Goal: Information Seeking & Learning: Learn about a topic

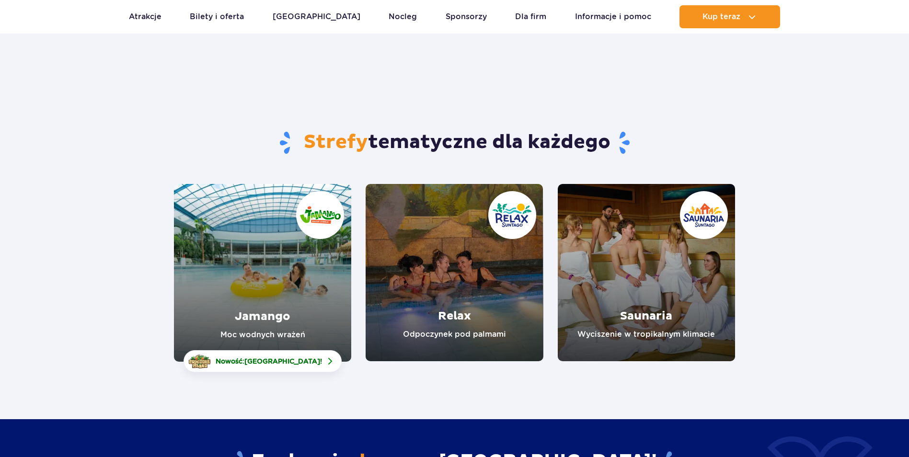
scroll to position [48, 0]
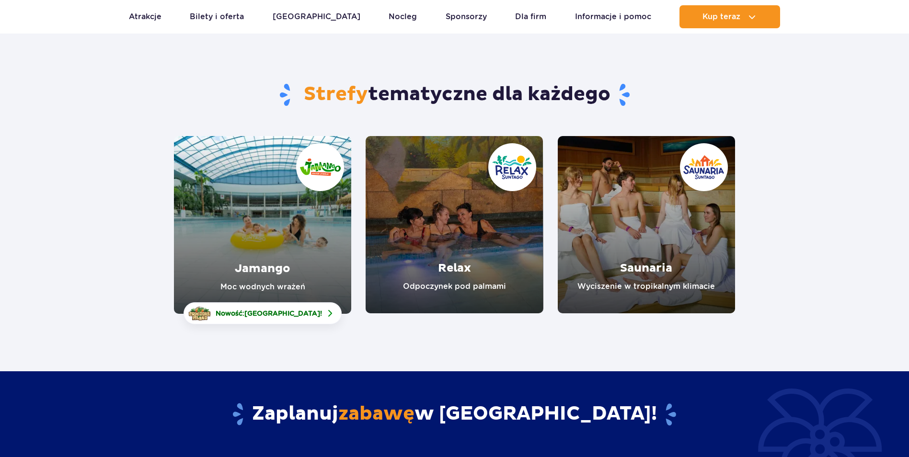
click at [607, 186] on link "Saunaria" at bounding box center [646, 224] width 177 height 177
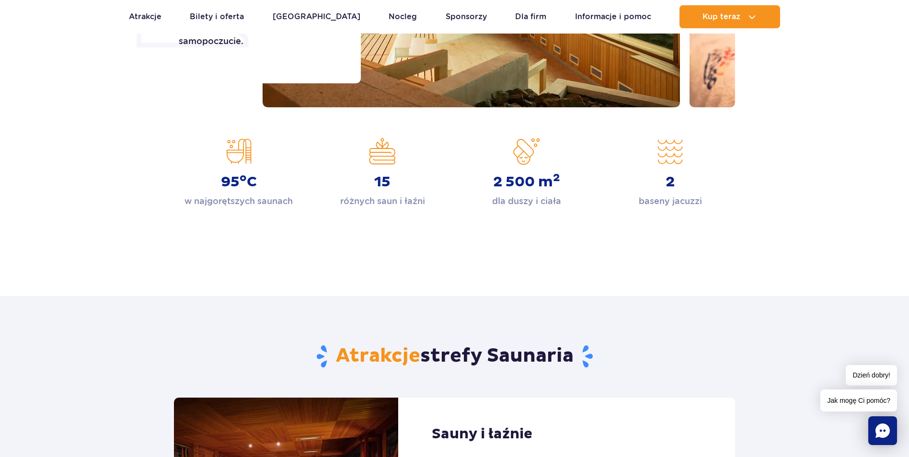
scroll to position [96, 0]
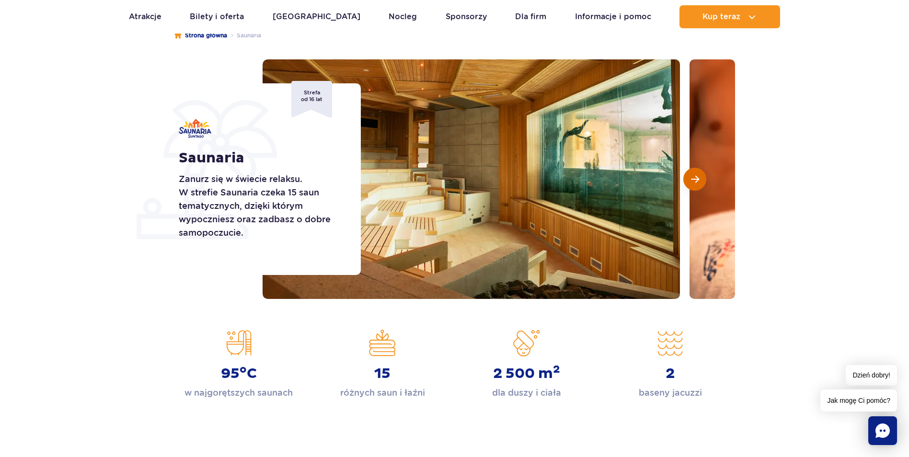
click at [691, 179] on span "Następny slajd" at bounding box center [695, 179] width 8 height 9
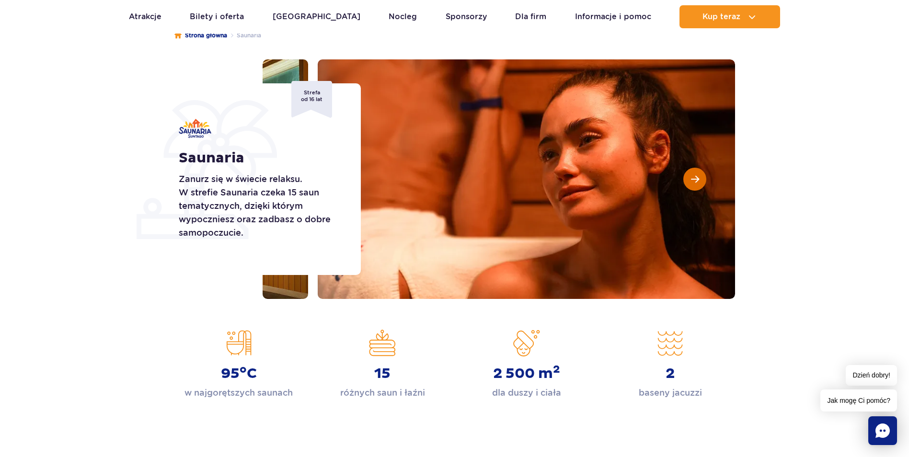
click at [691, 179] on span "Następny slajd" at bounding box center [695, 179] width 8 height 9
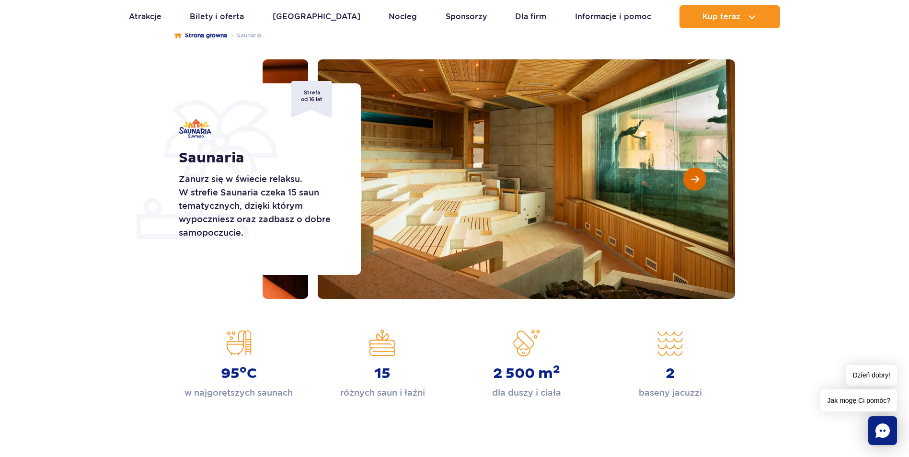
click at [694, 176] on span "Następny slajd" at bounding box center [695, 179] width 8 height 9
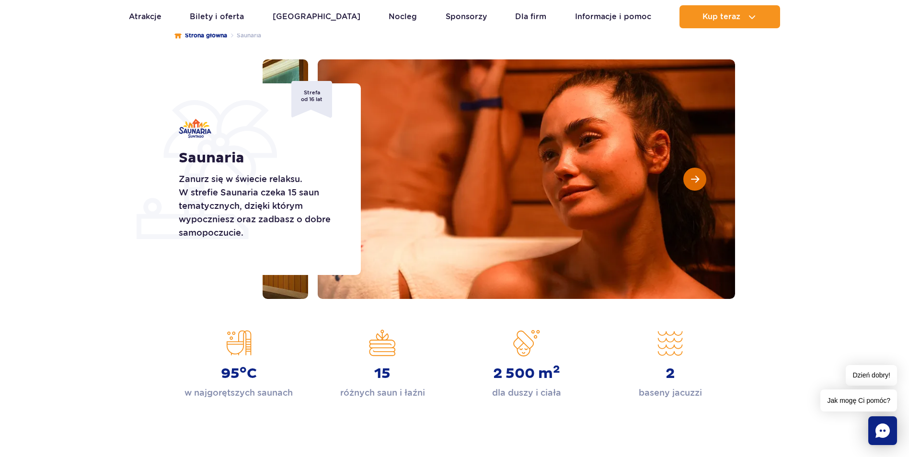
click at [694, 176] on span "Następny slajd" at bounding box center [695, 179] width 8 height 9
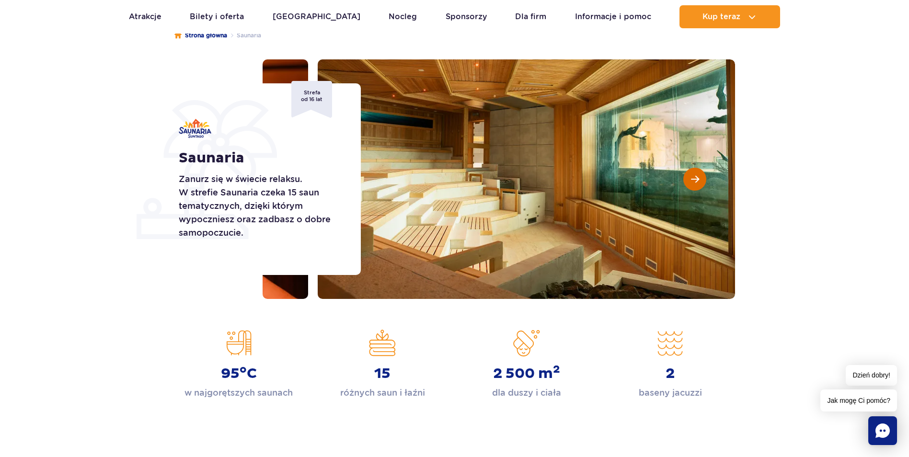
click at [694, 176] on span "Następny slajd" at bounding box center [695, 179] width 8 height 9
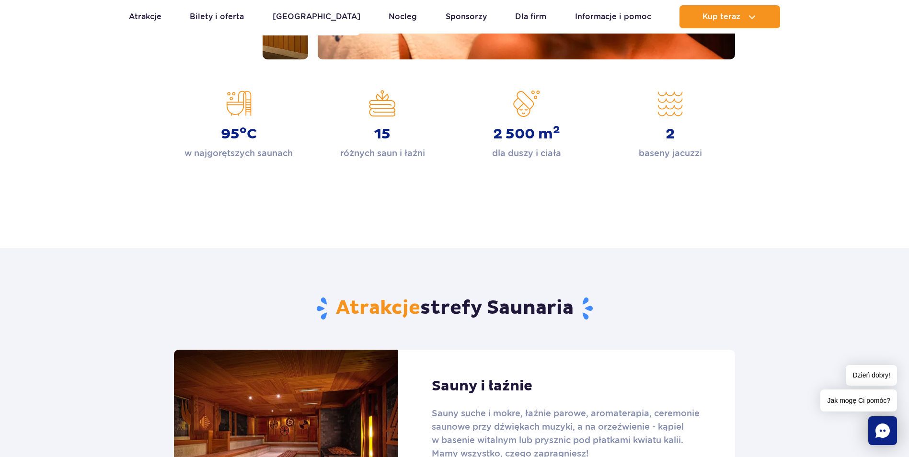
scroll to position [575, 0]
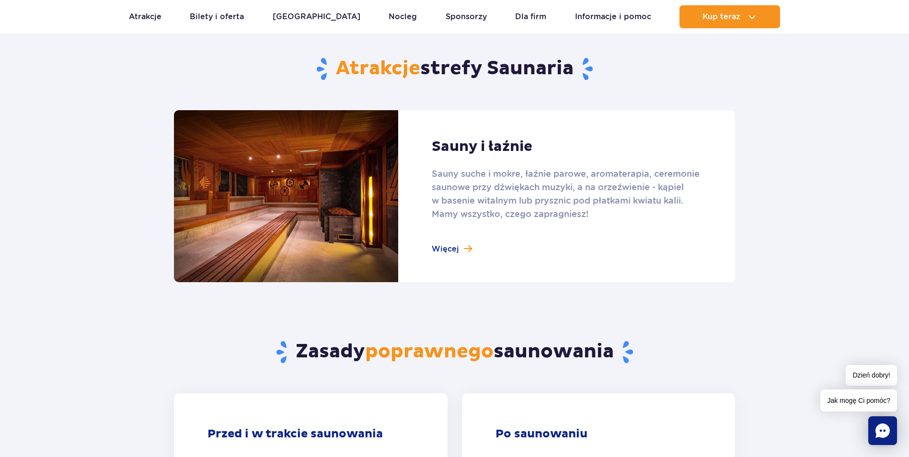
click at [435, 252] on link at bounding box center [454, 196] width 561 height 172
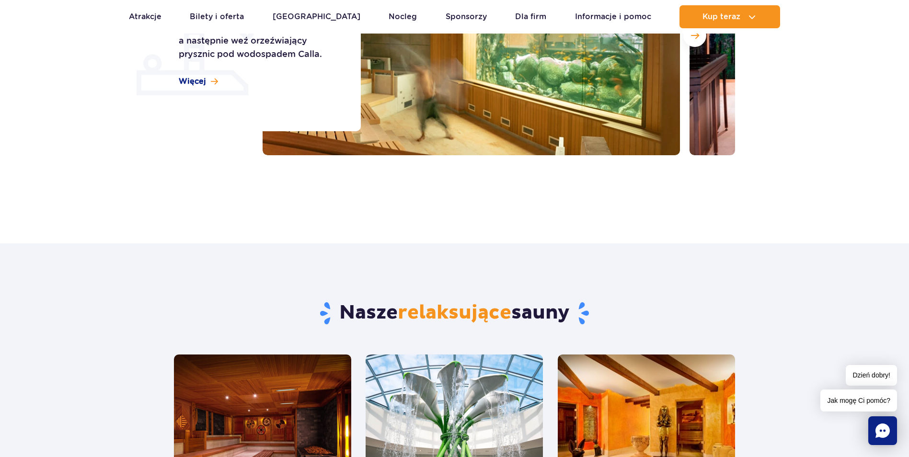
scroll to position [527, 0]
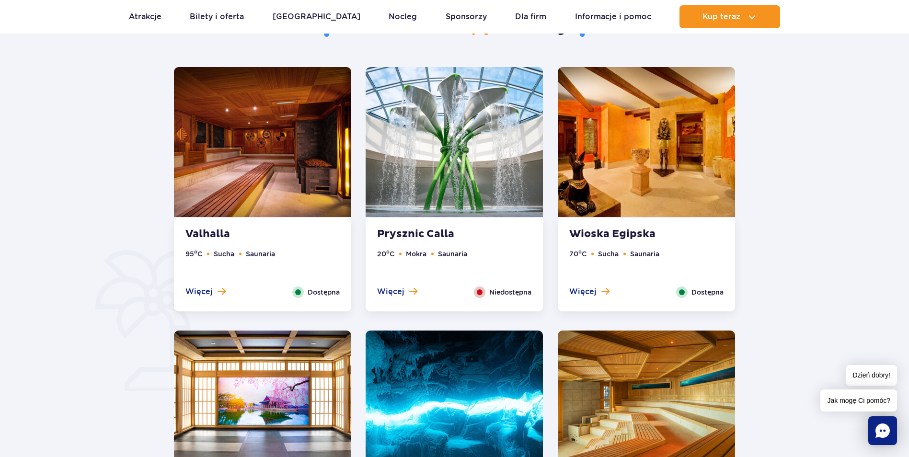
click at [686, 146] on img at bounding box center [646, 142] width 177 height 150
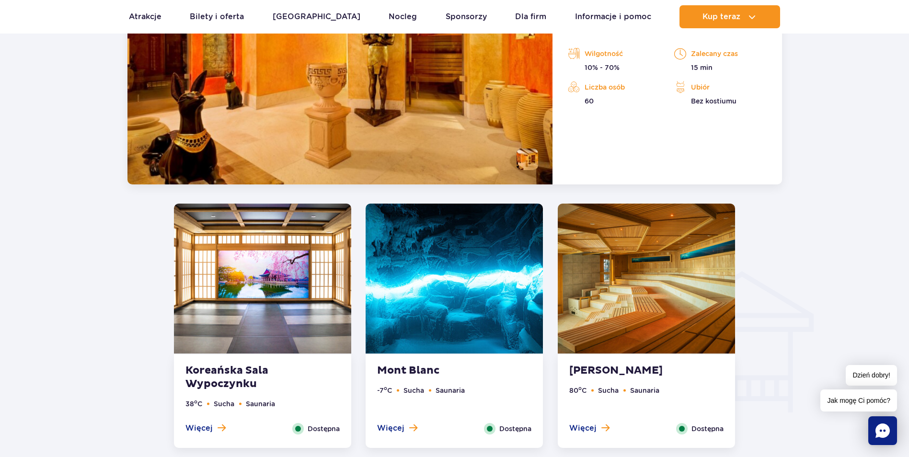
scroll to position [995, 0]
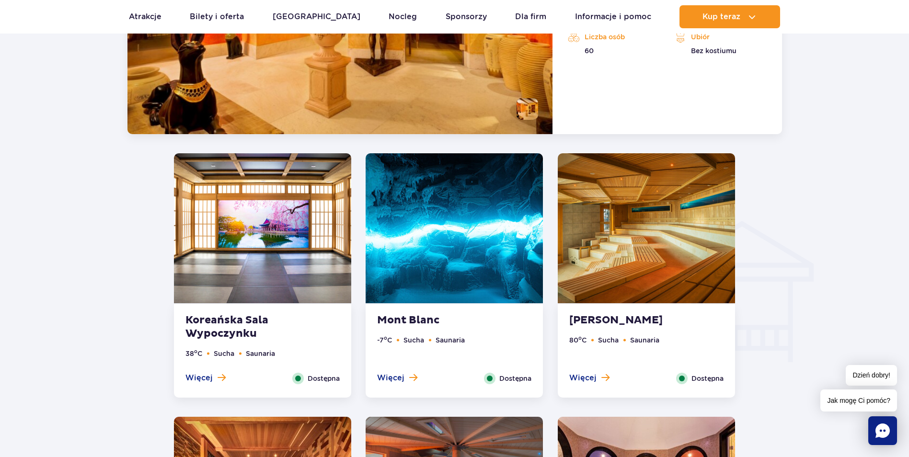
click at [273, 225] on img at bounding box center [262, 228] width 177 height 150
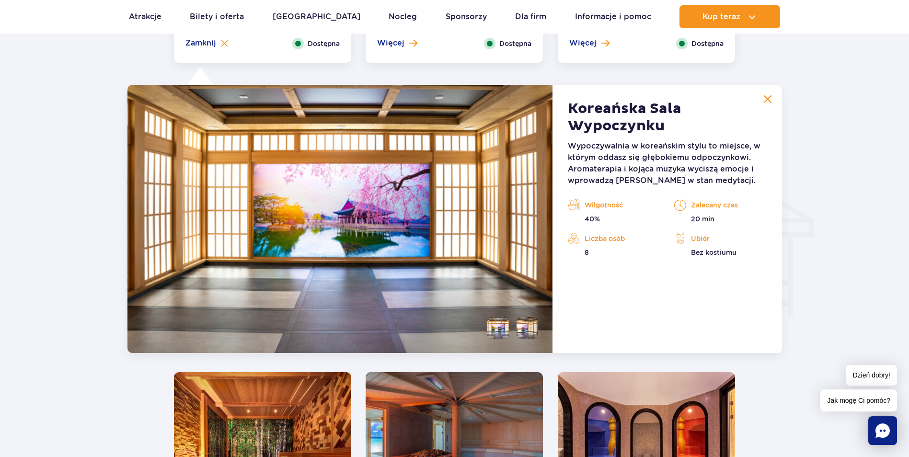
scroll to position [1067, 0]
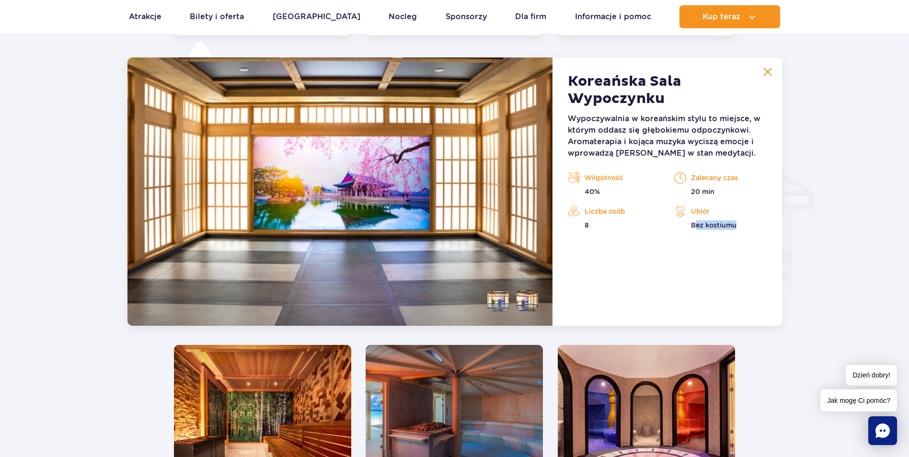
drag, startPoint x: 695, startPoint y: 224, endPoint x: 755, endPoint y: 225, distance: 60.9
click at [755, 224] on p "Bez kostiumu" at bounding box center [720, 225] width 92 height 10
drag, startPoint x: 755, startPoint y: 225, endPoint x: 736, endPoint y: 266, distance: 45.0
click at [741, 266] on div "[DEMOGRAPHIC_DATA] Sala Wypoczynku Wypoczywalnia w koreańskim stylu to miejsce,…" at bounding box center [667, 192] width 229 height 268
click at [493, 301] on li at bounding box center [498, 301] width 22 height 22
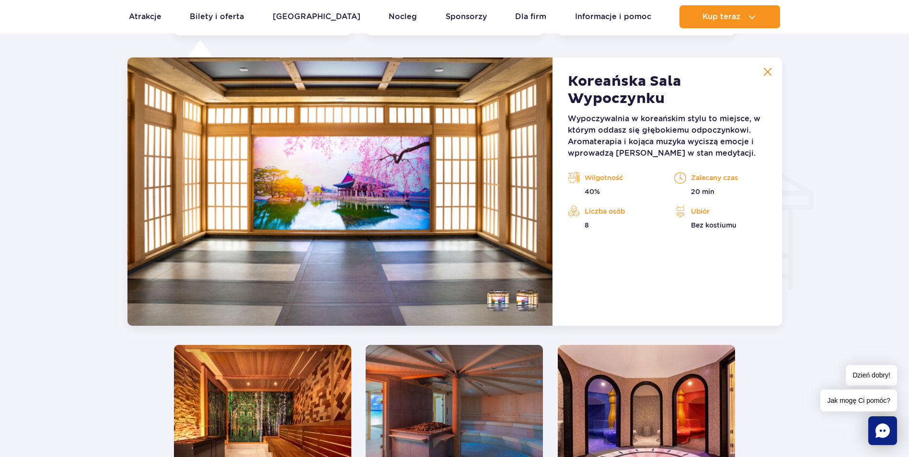
click at [525, 301] on li at bounding box center [528, 301] width 22 height 22
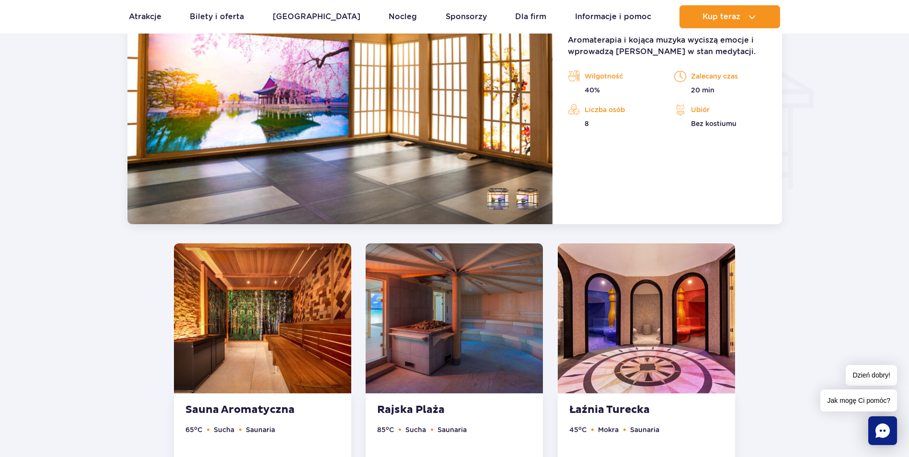
scroll to position [1306, 0]
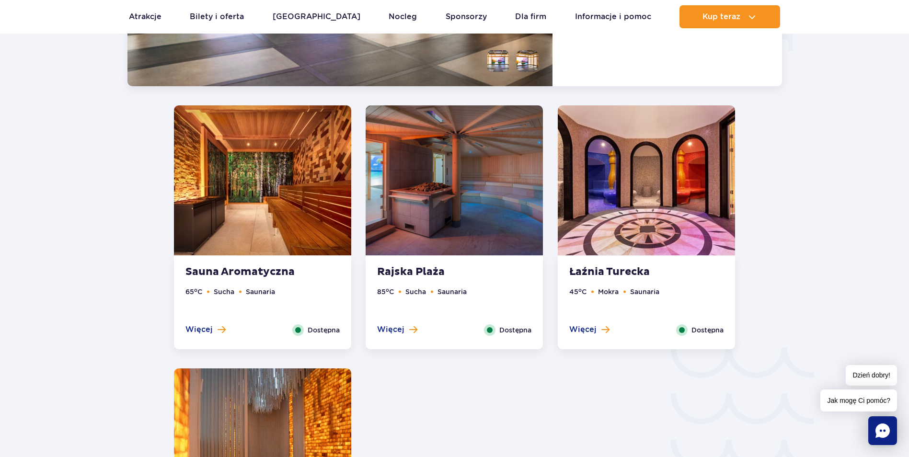
click at [333, 178] on img at bounding box center [262, 180] width 177 height 150
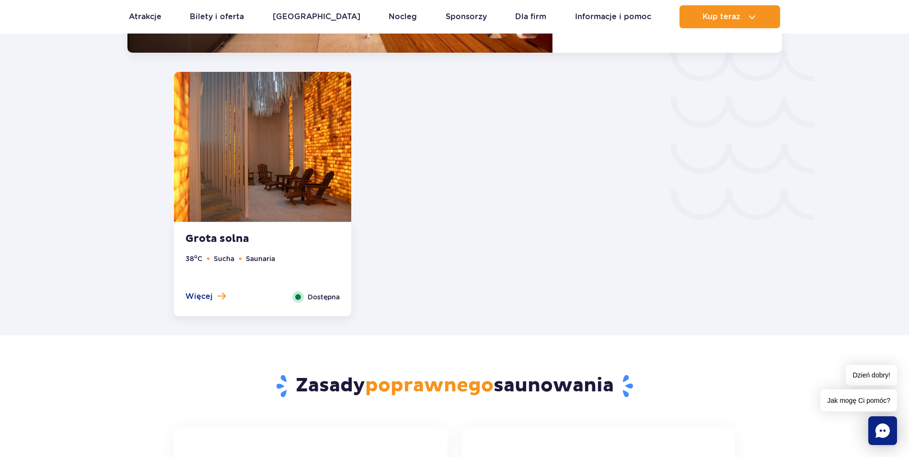
scroll to position [1569, 0]
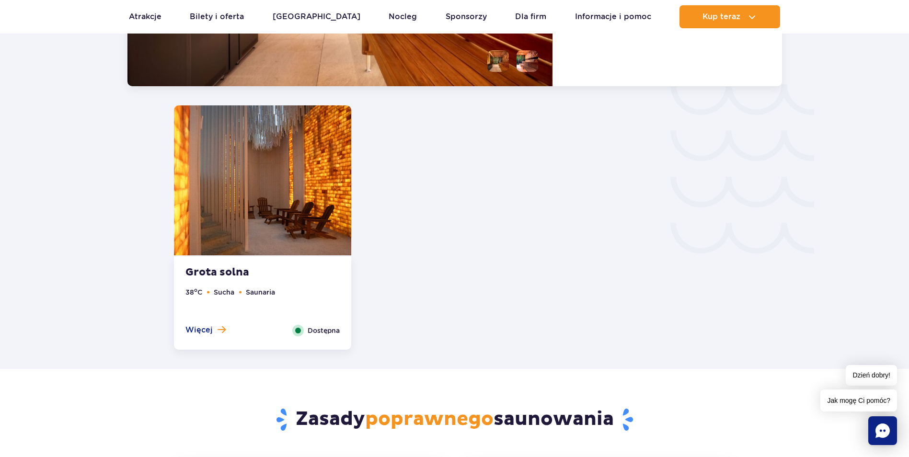
click at [305, 209] on img at bounding box center [262, 180] width 177 height 150
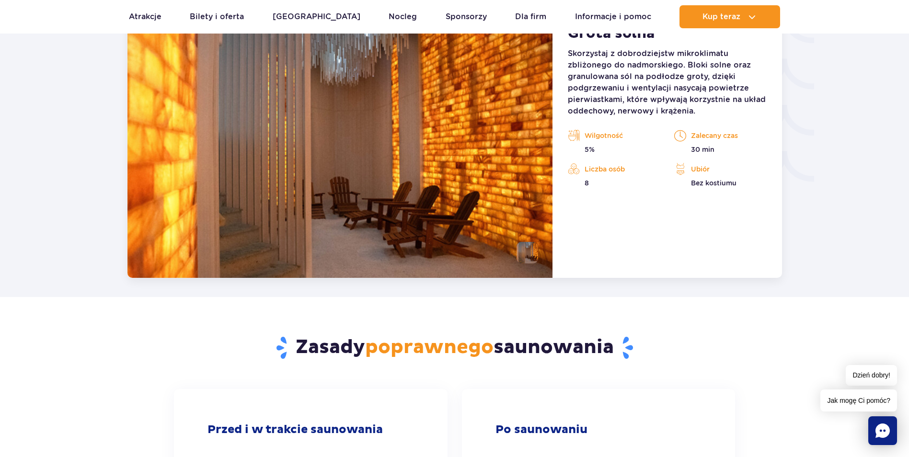
scroll to position [1545, 0]
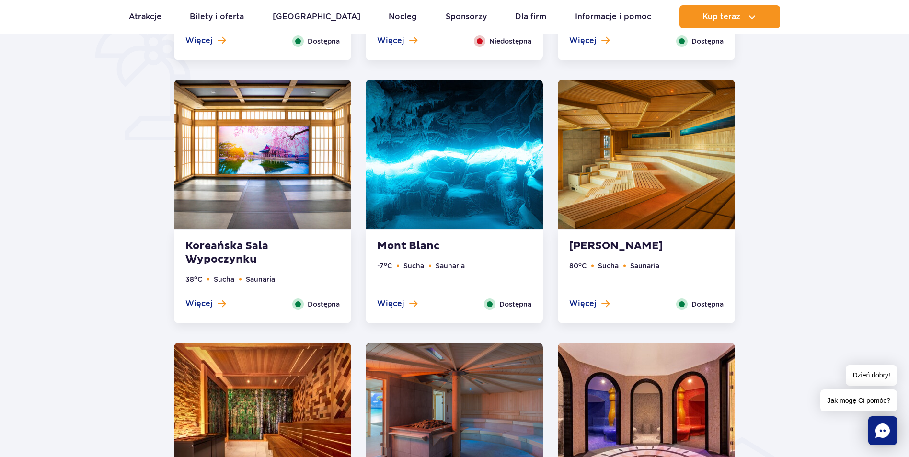
click at [456, 227] on img at bounding box center [454, 155] width 177 height 150
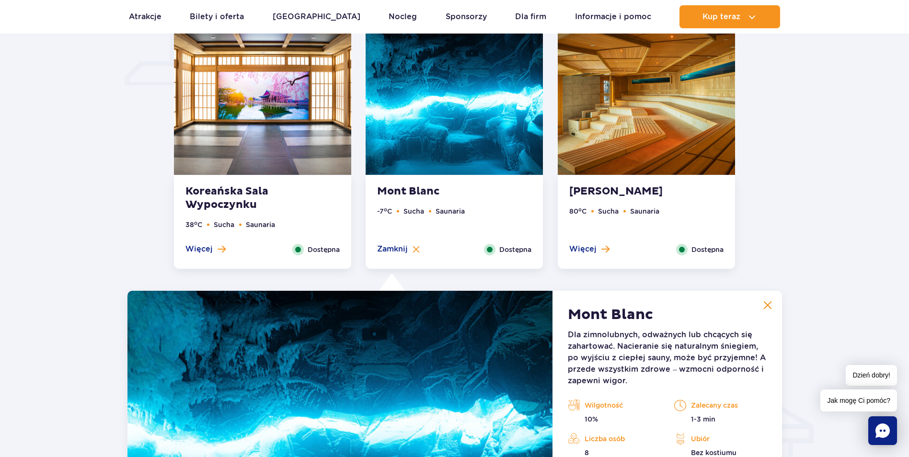
scroll to position [779, 0]
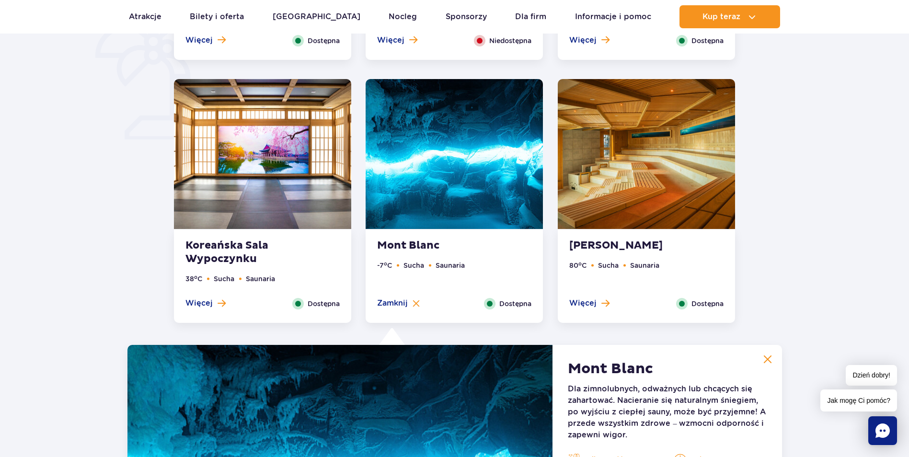
click at [625, 125] on img at bounding box center [646, 154] width 177 height 150
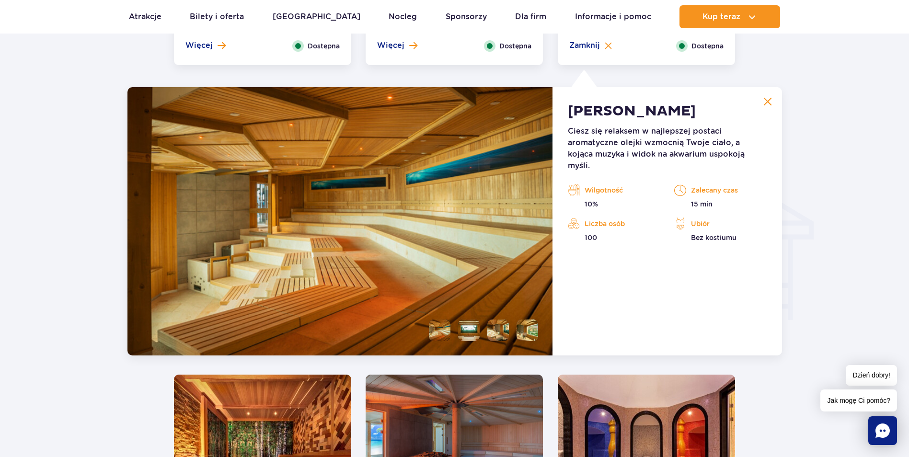
scroll to position [1067, 0]
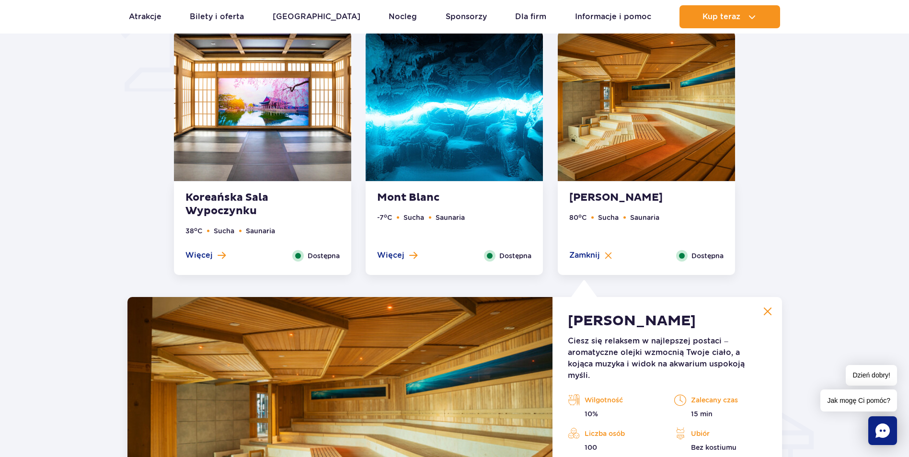
click at [464, 143] on img at bounding box center [454, 106] width 177 height 150
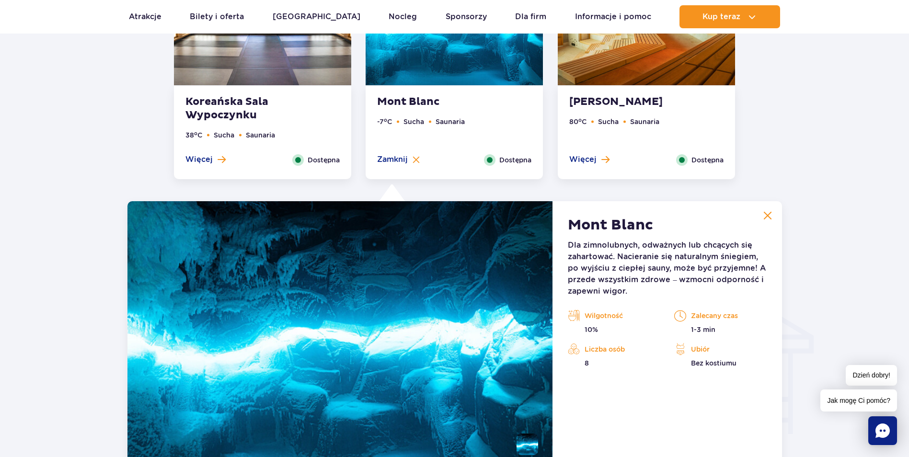
scroll to position [779, 0]
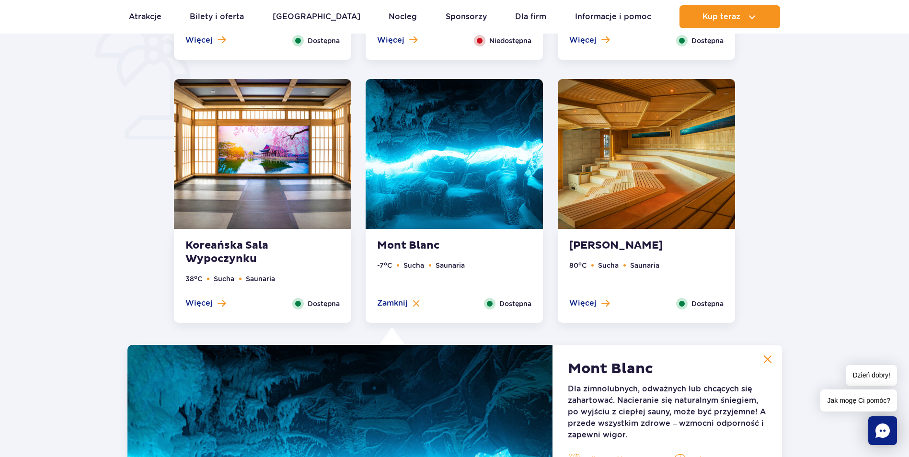
click at [643, 166] on img at bounding box center [646, 154] width 177 height 150
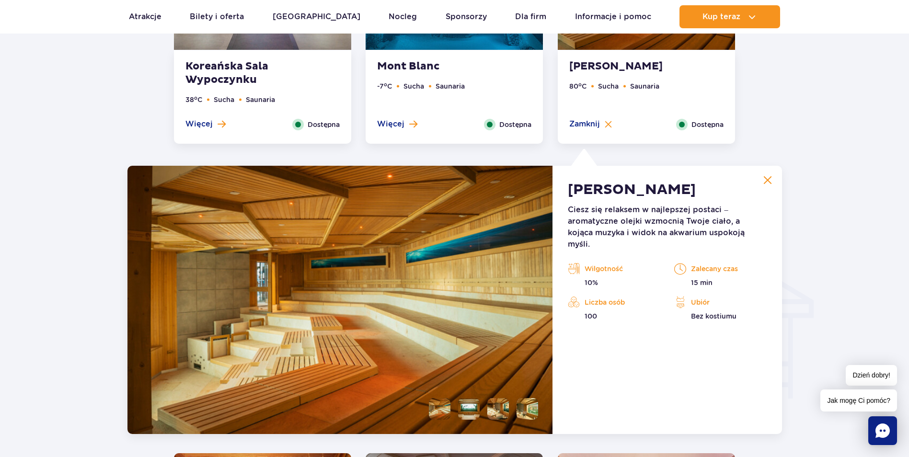
scroll to position [1067, 0]
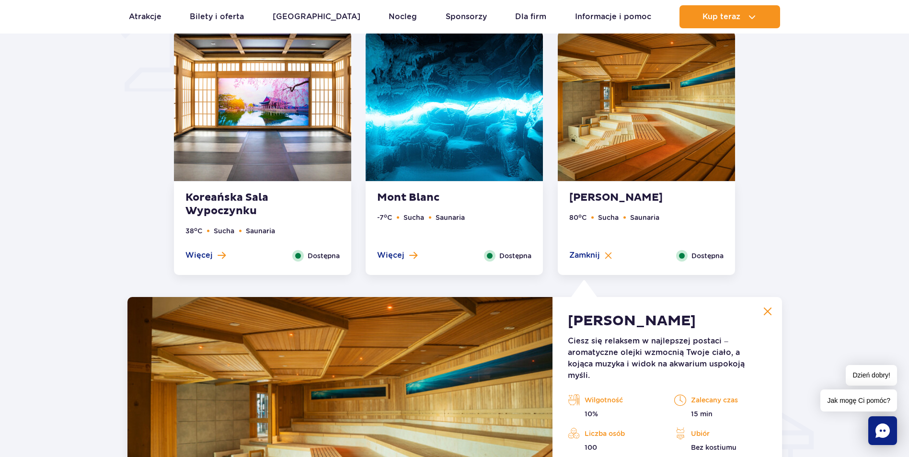
click at [462, 129] on img at bounding box center [454, 106] width 177 height 150
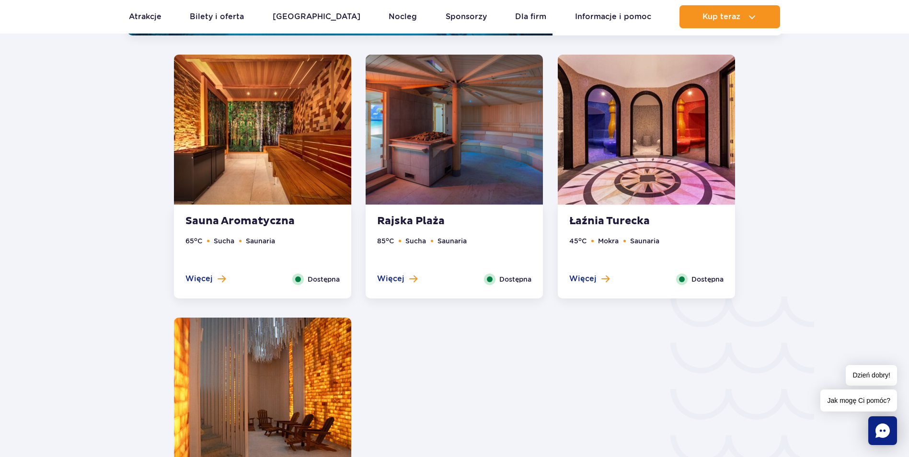
scroll to position [1450, 0]
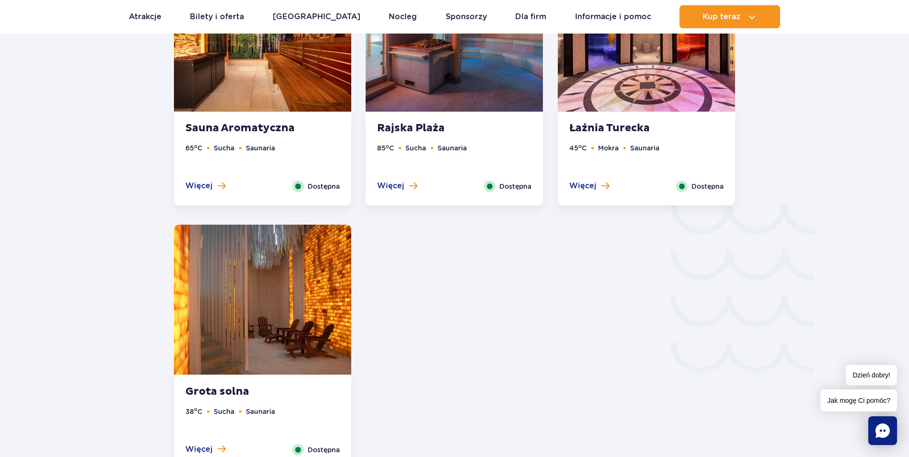
click at [603, 92] on img at bounding box center [646, 37] width 177 height 150
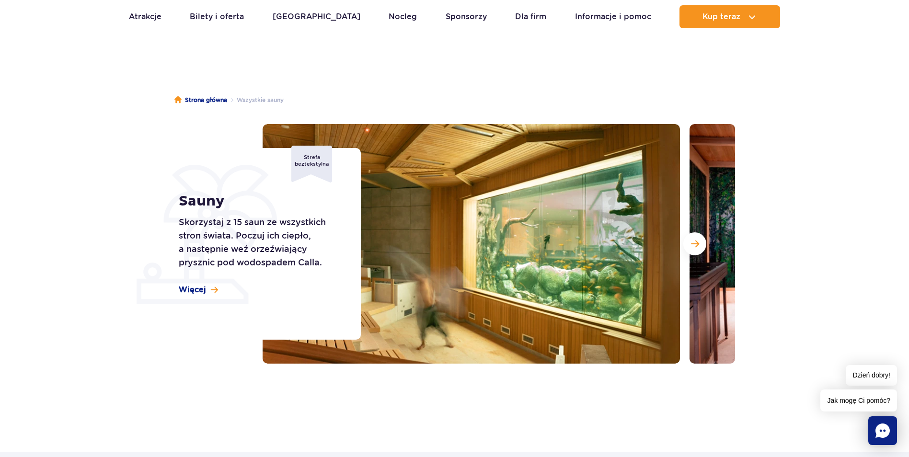
scroll to position [0, 0]
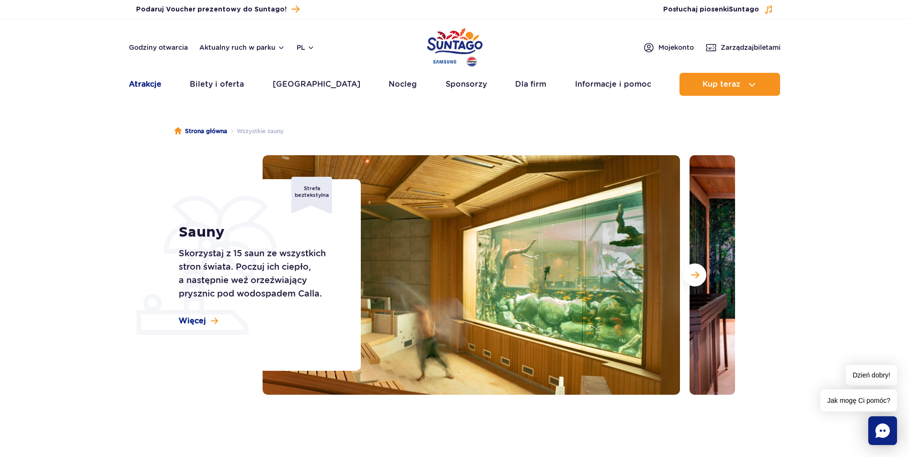
click at [141, 88] on link "Atrakcje" at bounding box center [145, 84] width 33 height 23
